Goal: Navigation & Orientation: Find specific page/section

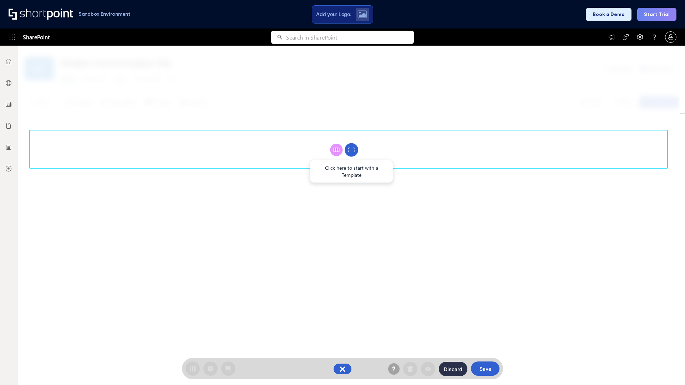
click at [351, 150] on circle at bounding box center [351, 150] width 14 height 14
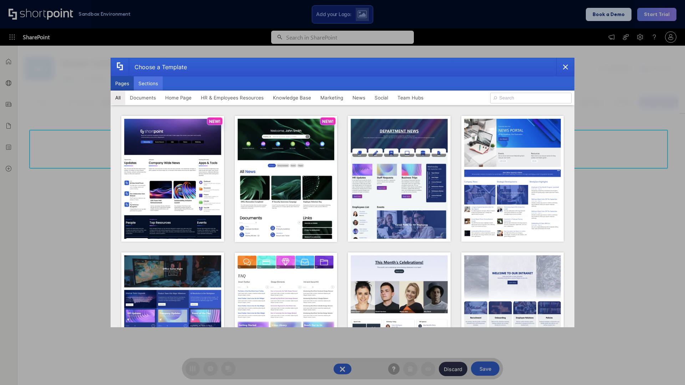
click at [148, 83] on button "Sections" at bounding box center [148, 83] width 29 height 14
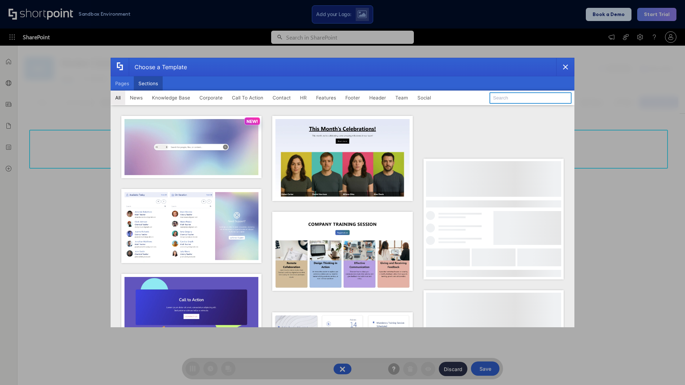
type input "Team Dashboard 2"
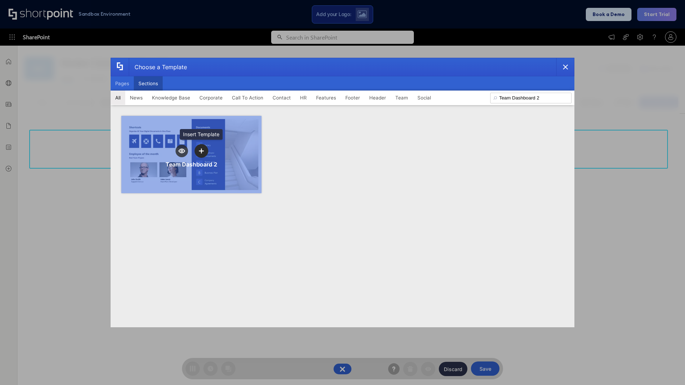
click at [201, 151] on icon "template selector" at bounding box center [201, 150] width 5 height 5
